Goal: Transaction & Acquisition: Purchase product/service

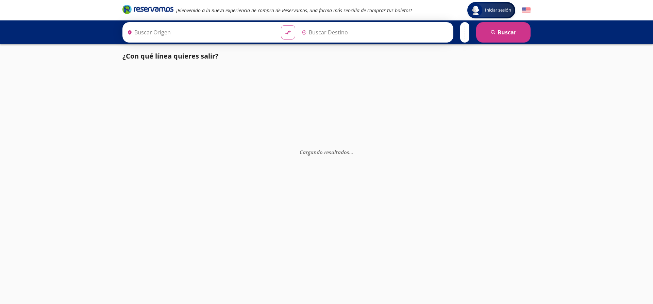
type input "[GEOGRAPHIC_DATA], [GEOGRAPHIC_DATA]"
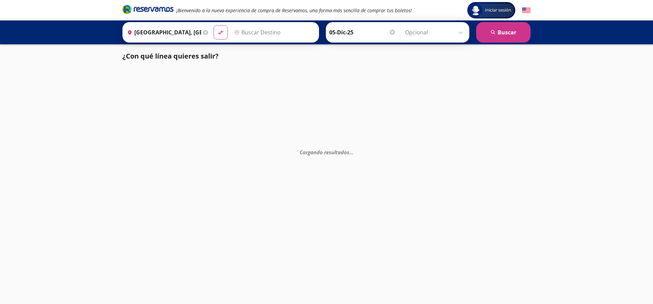
type input "[GEOGRAPHIC_DATA], [GEOGRAPHIC_DATA]"
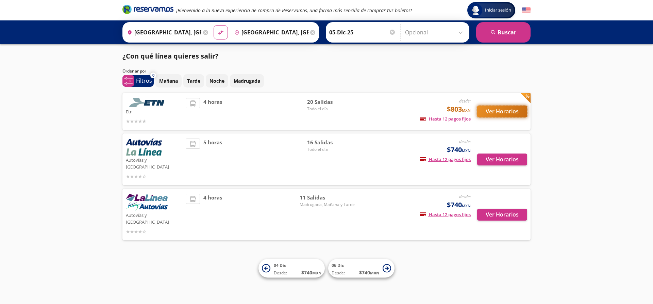
click at [500, 112] on button "Ver Horarios" at bounding box center [502, 111] width 50 height 12
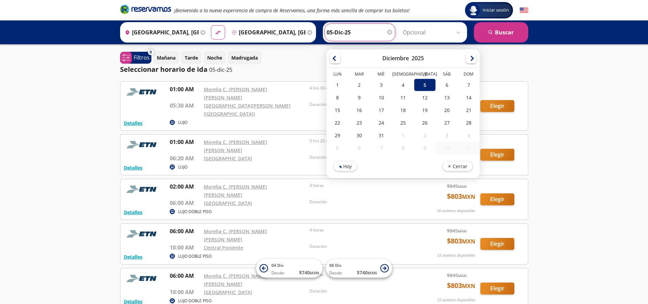
click at [368, 35] on input "05-Dic-25" at bounding box center [359, 32] width 67 height 17
click at [400, 82] on div "4" at bounding box center [403, 85] width 22 height 13
type input "[DATE]"
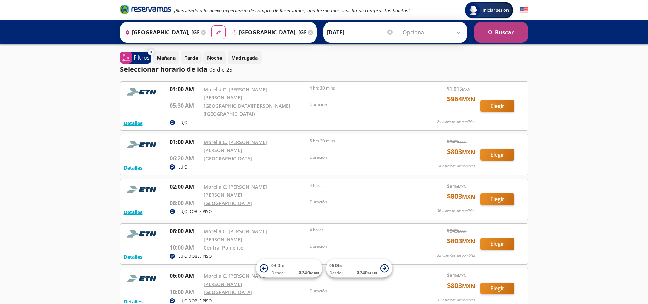
click at [506, 36] on button "search [GEOGRAPHIC_DATA]" at bounding box center [501, 32] width 54 height 20
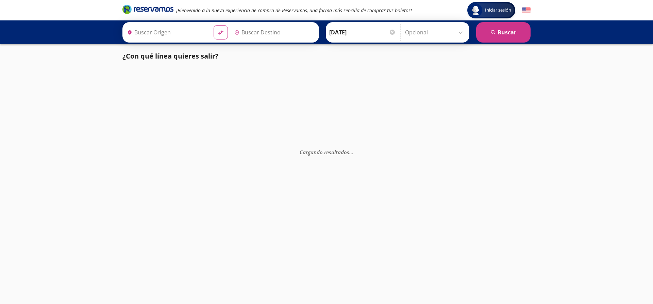
type input "[GEOGRAPHIC_DATA], [GEOGRAPHIC_DATA]"
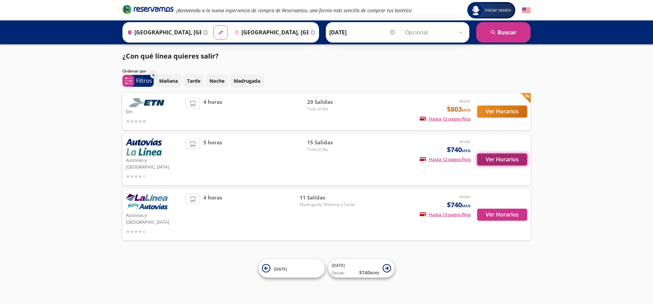
click at [491, 158] on button "Ver Horarios" at bounding box center [502, 159] width 50 height 12
click at [493, 109] on button "Ver Horarios" at bounding box center [502, 111] width 50 height 12
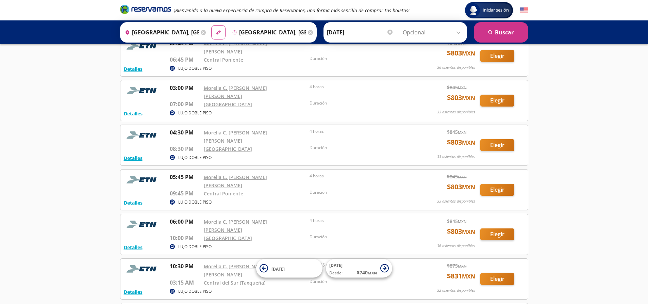
scroll to position [641, 0]
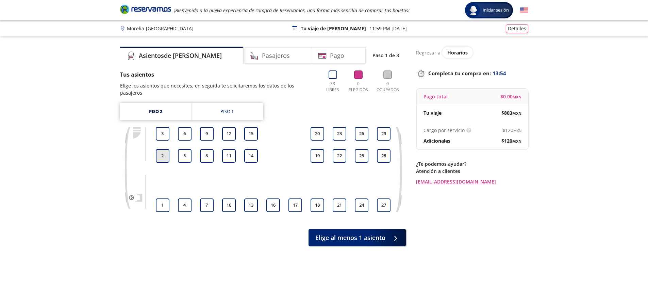
click at [166, 149] on button "2" at bounding box center [163, 156] width 14 height 14
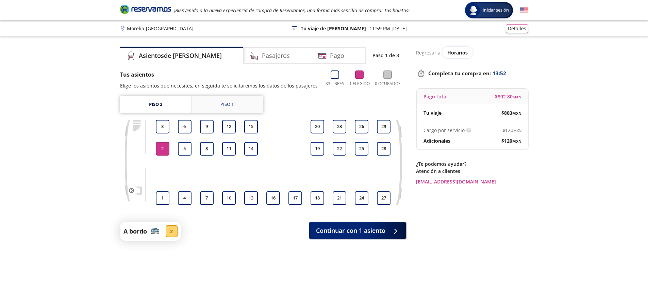
click at [225, 104] on div "Piso 1" at bounding box center [226, 104] width 13 height 7
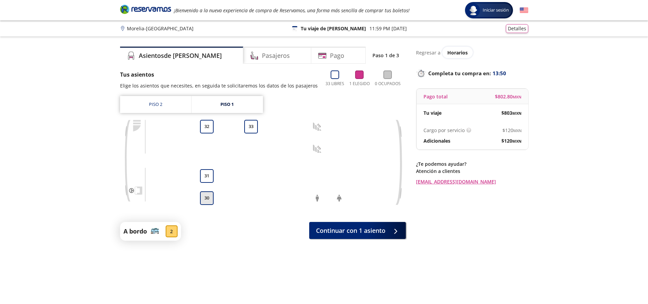
click at [206, 200] on button "30" at bounding box center [207, 198] width 14 height 14
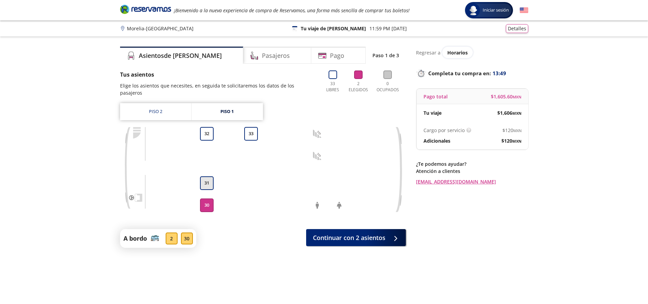
click at [213, 176] on button "31" at bounding box center [207, 183] width 14 height 14
click at [153, 107] on link "Piso 2" at bounding box center [155, 111] width 71 height 17
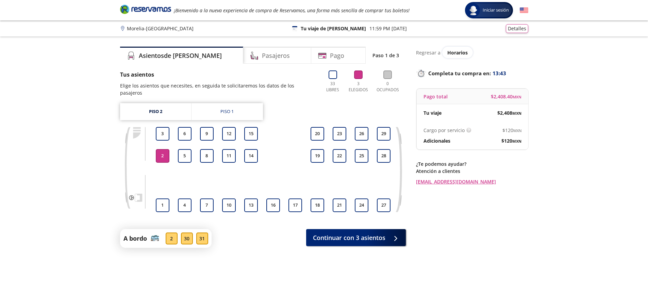
click at [159, 149] on button "2" at bounding box center [163, 156] width 14 height 14
click at [223, 108] on div "Piso 1" at bounding box center [226, 111] width 13 height 7
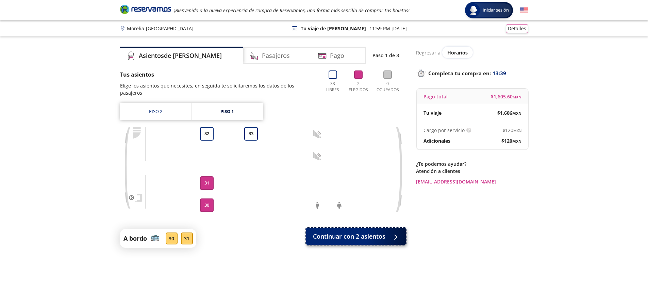
click at [368, 233] on span "Continuar con 2 asientos" at bounding box center [349, 236] width 72 height 9
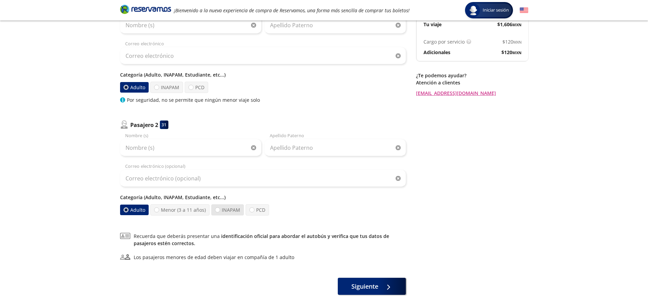
scroll to position [21, 0]
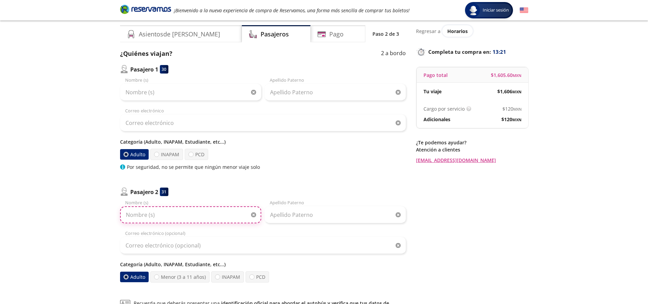
click at [163, 220] on input "Nombre (s)" at bounding box center [190, 214] width 141 height 17
type input "yuliana"
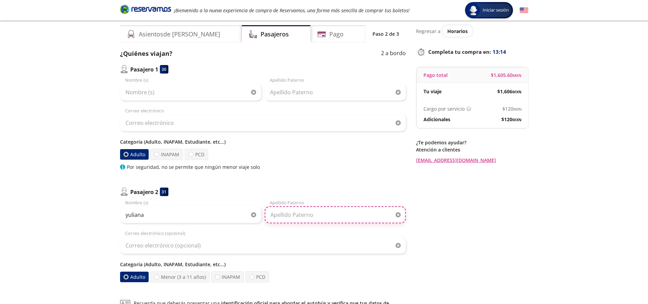
click at [282, 219] on input "Apellido Paterno" at bounding box center [335, 214] width 141 height 17
type input "[PERSON_NAME]"
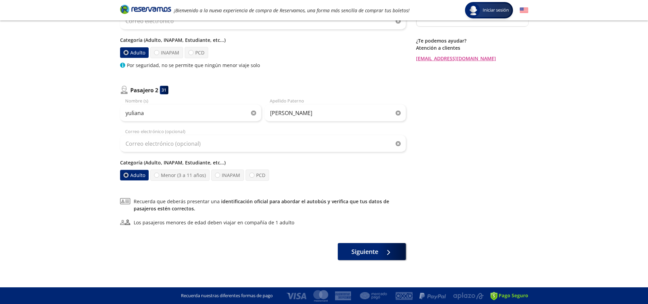
scroll to position [123, 0]
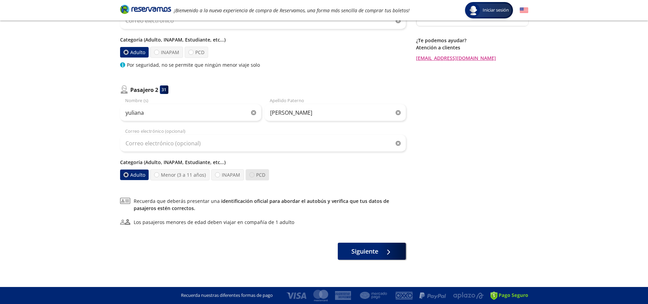
click at [249, 174] on div at bounding box center [251, 174] width 5 height 5
click at [250, 174] on input "PCD" at bounding box center [252, 174] width 4 height 4
radio input "true"
click at [261, 175] on label "PCD" at bounding box center [257, 174] width 23 height 11
click at [254, 175] on input "PCD" at bounding box center [252, 174] width 4 height 4
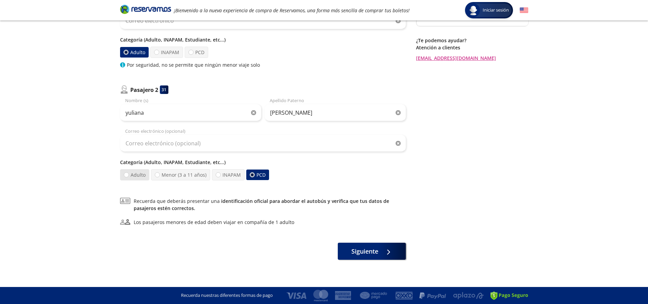
click at [123, 173] on label "Adulto" at bounding box center [134, 174] width 29 height 11
click at [124, 173] on input "Adulto" at bounding box center [126, 174] width 4 height 4
radio input "true"
radio input "false"
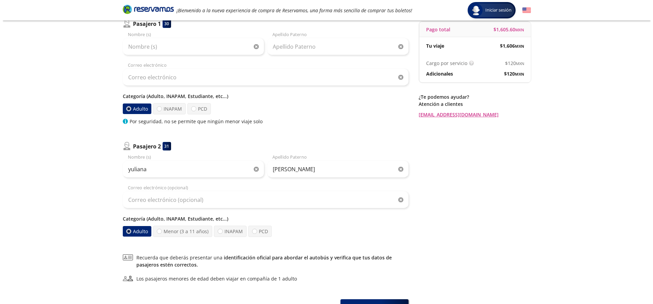
scroll to position [0, 0]
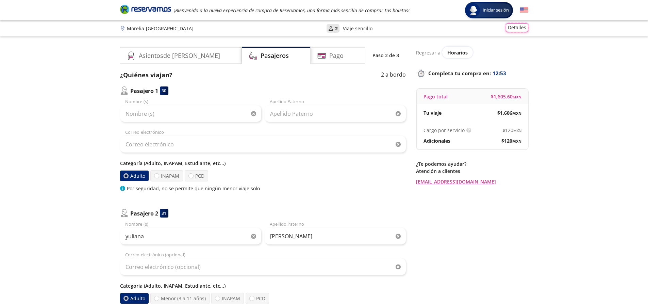
click at [516, 30] on button "Detalles" at bounding box center [517, 27] width 22 height 9
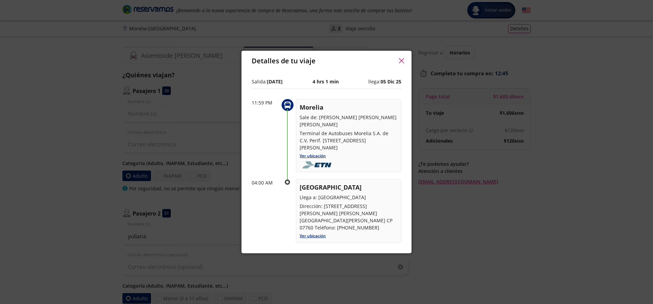
click at [402, 59] on icon "button" at bounding box center [401, 60] width 5 height 5
